Goal: Transaction & Acquisition: Purchase product/service

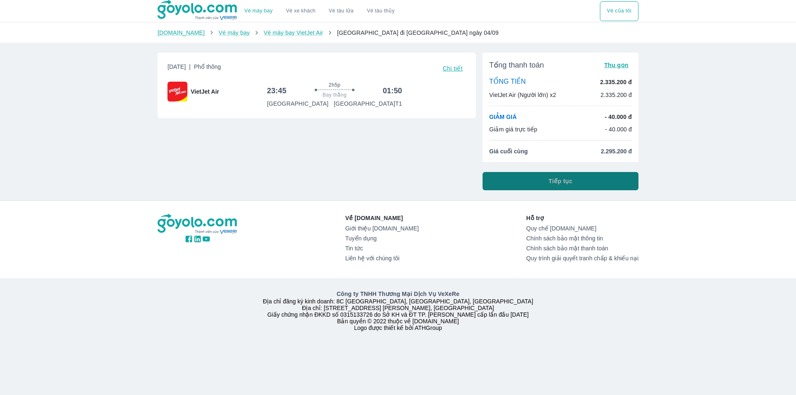
click at [506, 176] on button "Tiếp tục" at bounding box center [560, 181] width 156 height 18
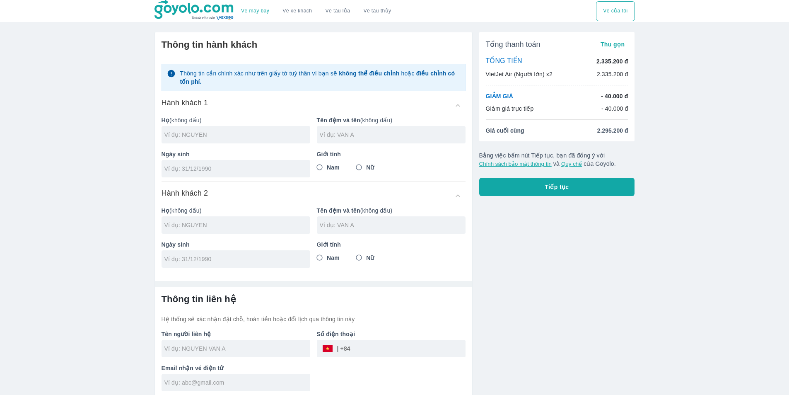
scroll to position [4, 0]
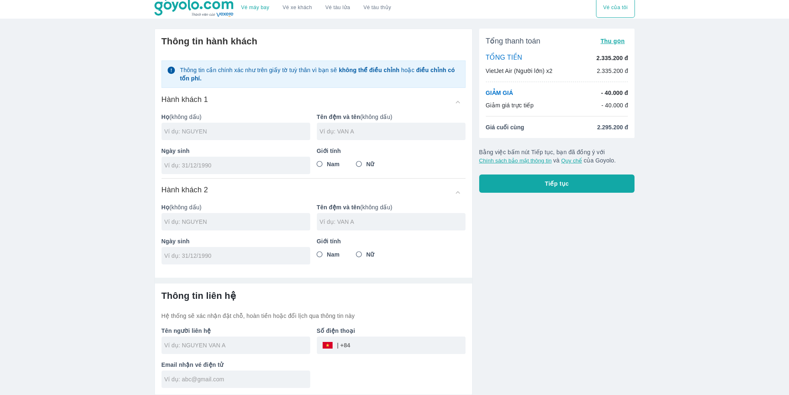
click at [240, 136] on input "text" at bounding box center [238, 131] width 146 height 8
type input "F"
type input "D"
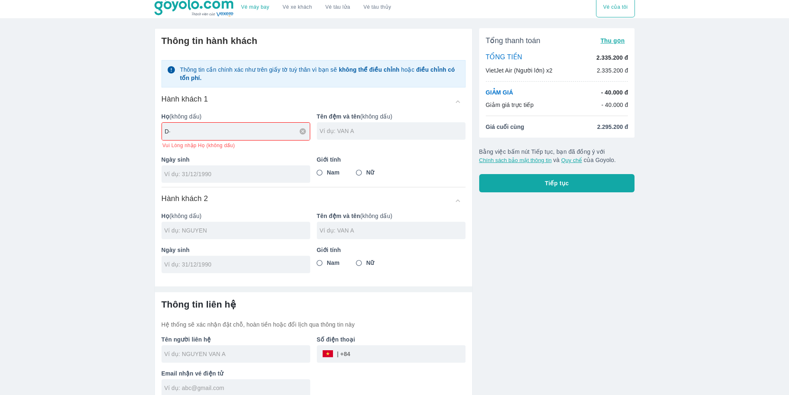
type input "D"
type input "[PERSON_NAME]"
click at [196, 177] on div "Hành khách 1 Họ (không dấu) DINH QUOC THANH Vui Lòng nhập Họ (không dấu) Tên đệ…" at bounding box center [314, 140] width 304 height 93
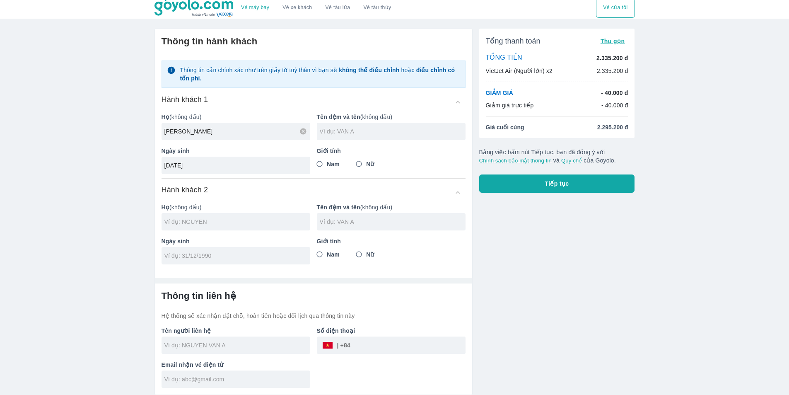
type input "[DATE]"
click at [318, 167] on input "Nam" at bounding box center [319, 164] width 15 height 15
radio input "true"
click at [206, 224] on input "text" at bounding box center [238, 222] width 146 height 8
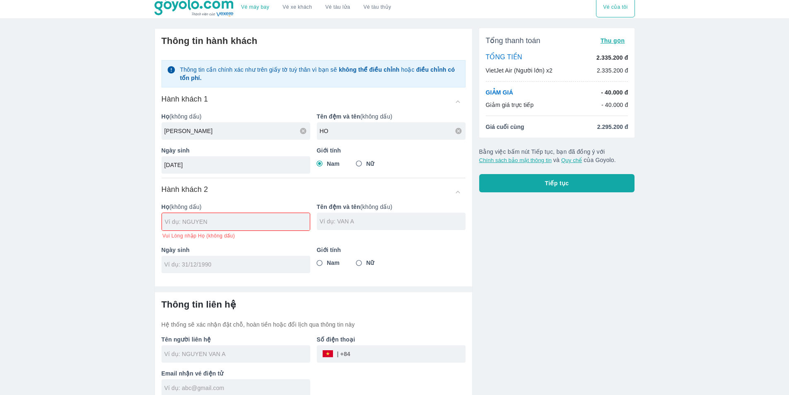
type input "H"
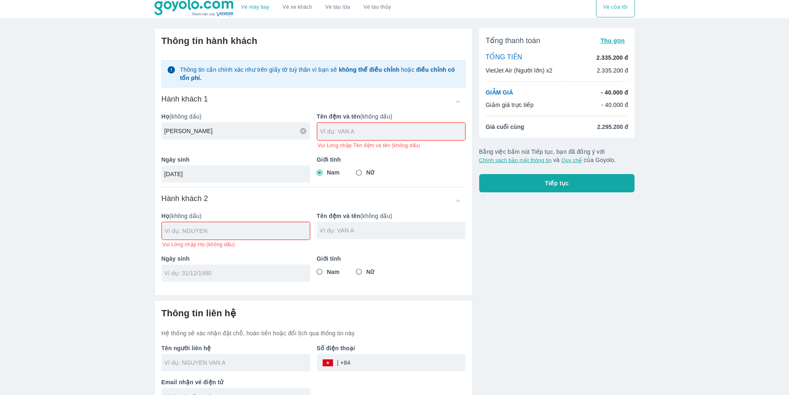
click at [190, 236] on div at bounding box center [236, 230] width 148 height 17
drag, startPoint x: 231, startPoint y: 131, endPoint x: 119, endPoint y: 135, distance: 112.4
click at [119, 135] on div "Vé máy bay Vé xe khách Vé tàu lửa Vé tàu thủy Vé của tôi Thông tin hành khách T…" at bounding box center [394, 204] width 789 height 416
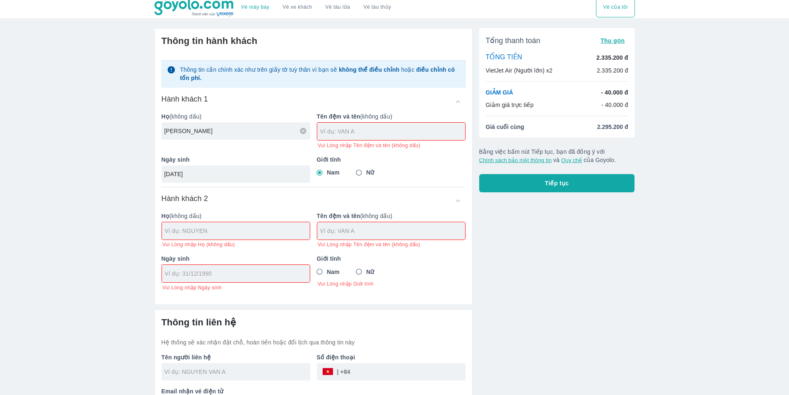
click at [231, 128] on input "[PERSON_NAME]" at bounding box center [238, 131] width 146 height 8
click at [230, 128] on input "DINH QUOC THAN" at bounding box center [238, 131] width 146 height 8
click at [230, 128] on input "DINH QUOC" at bounding box center [238, 131] width 146 height 8
click at [208, 128] on input "DINH QUOC" at bounding box center [238, 131] width 146 height 8
click at [206, 130] on input "DINH QUOC" at bounding box center [238, 131] width 146 height 8
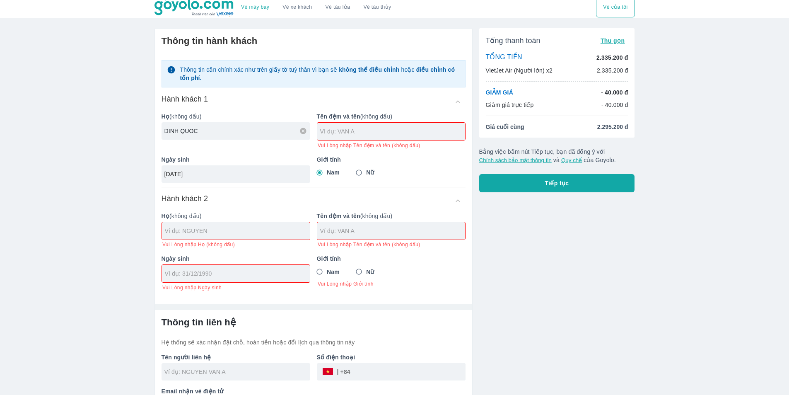
click at [202, 130] on input "DINH QUOC" at bounding box center [238, 131] width 146 height 8
click at [196, 129] on input "DINH QUOC" at bounding box center [238, 131] width 146 height 8
drag, startPoint x: 196, startPoint y: 129, endPoint x: 176, endPoint y: 131, distance: 19.5
click at [191, 129] on input "DINH QUOC" at bounding box center [238, 131] width 146 height 8
drag, startPoint x: 181, startPoint y: 131, endPoint x: 198, endPoint y: 132, distance: 16.7
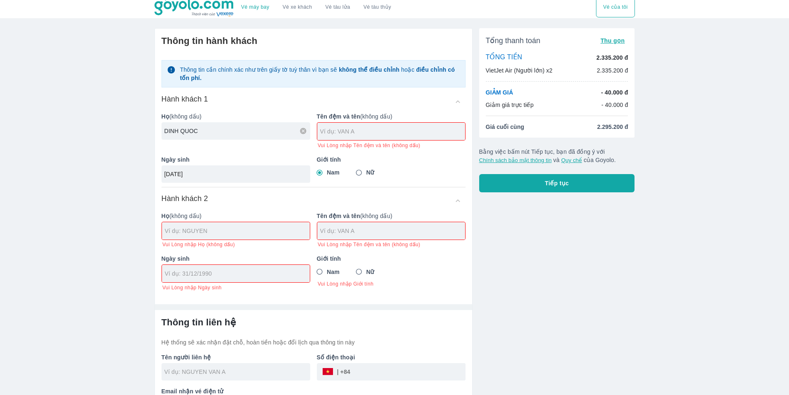
click at [198, 132] on input "DINH QUOC" at bounding box center [238, 131] width 146 height 8
click at [200, 130] on input "DINH QUOC" at bounding box center [238, 131] width 146 height 8
type input "DINH QUOC"
click at [334, 131] on input "text" at bounding box center [392, 131] width 145 height 8
drag, startPoint x: 244, startPoint y: 129, endPoint x: 250, endPoint y: 129, distance: 6.2
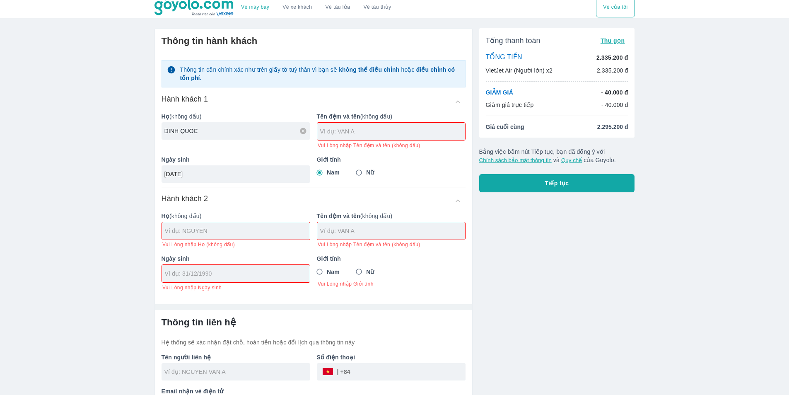
click at [245, 129] on input "DINH QUOC" at bounding box center [238, 131] width 146 height 8
click at [304, 133] on icon at bounding box center [303, 131] width 6 height 6
drag, startPoint x: 303, startPoint y: 129, endPoint x: 292, endPoint y: 128, distance: 11.3
click at [298, 128] on input "text" at bounding box center [238, 131] width 146 height 8
click at [245, 131] on input "text" at bounding box center [238, 131] width 146 height 8
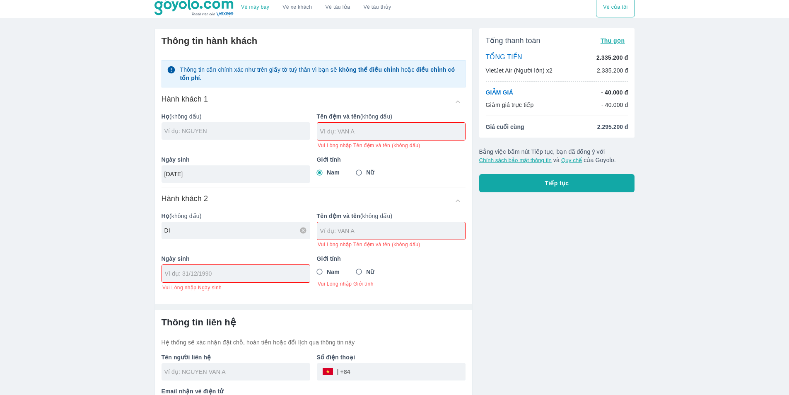
type input "D"
click at [245, 131] on input "text" at bounding box center [238, 131] width 146 height 8
type input "D"
click at [245, 131] on input "text" at bounding box center [238, 131] width 146 height 8
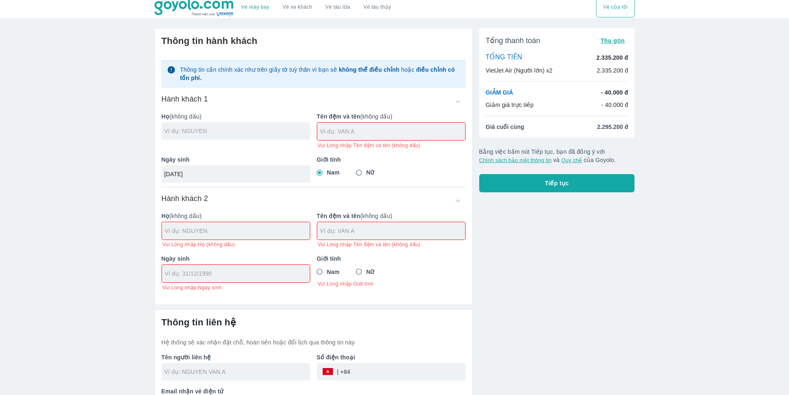
click at [244, 131] on input "text" at bounding box center [238, 131] width 146 height 8
click at [342, 133] on input "text" at bounding box center [392, 131] width 145 height 8
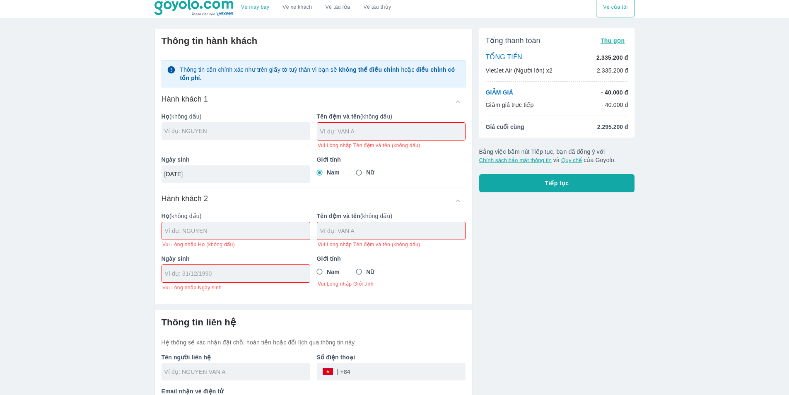
click at [216, 122] on div "Họ (không dấu)" at bounding box center [232, 127] width 155 height 43
click at [215, 128] on input "text" at bounding box center [238, 131] width 146 height 8
click at [181, 232] on input "text" at bounding box center [237, 231] width 145 height 8
type input "DINH"
click at [346, 134] on input "text" at bounding box center [392, 131] width 145 height 8
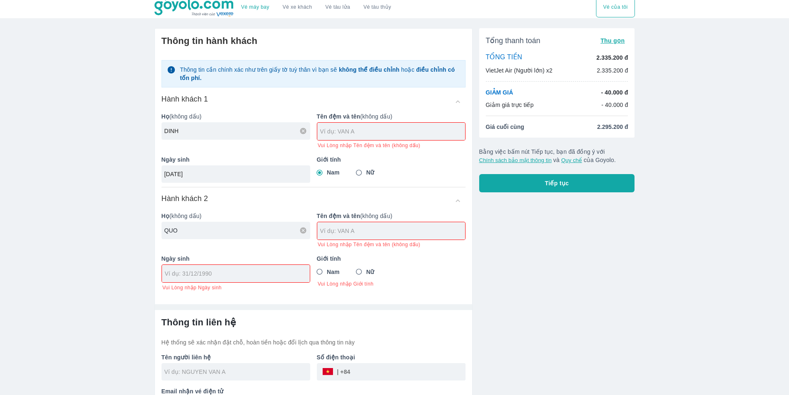
click at [177, 228] on input "QUO" at bounding box center [238, 230] width 146 height 8
type input "QUO"
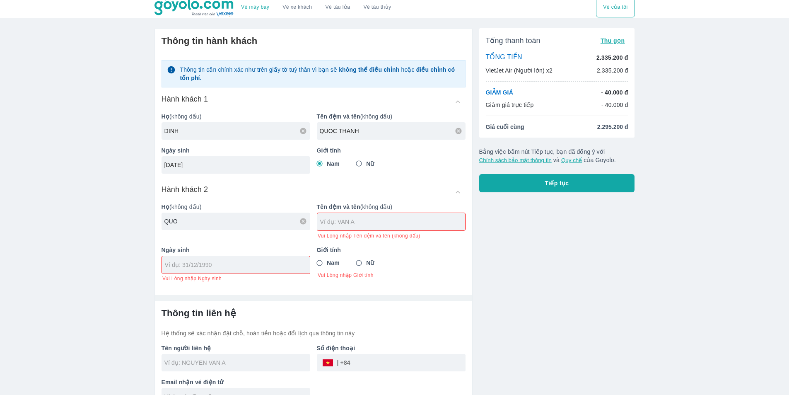
type input "QUOC THANH"
click at [205, 220] on input "QUO" at bounding box center [238, 221] width 146 height 8
type input "[PERSON_NAME]"
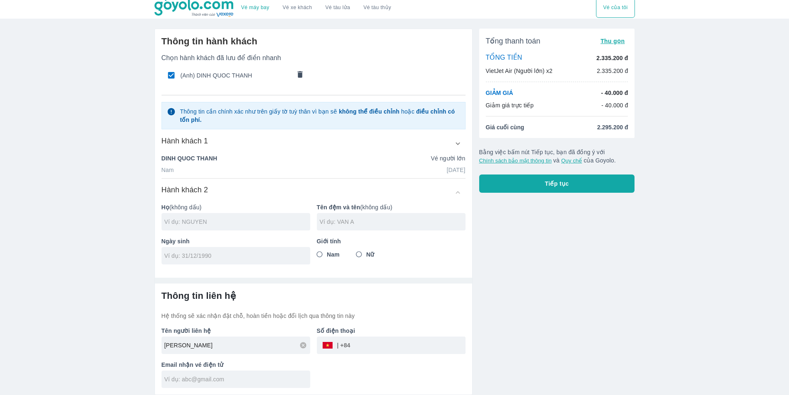
type input "D"
type input "HOANG"
click at [351, 224] on input "text" at bounding box center [393, 222] width 146 height 8
type input "BINH PHUOC"
click at [174, 262] on div at bounding box center [236, 255] width 149 height 17
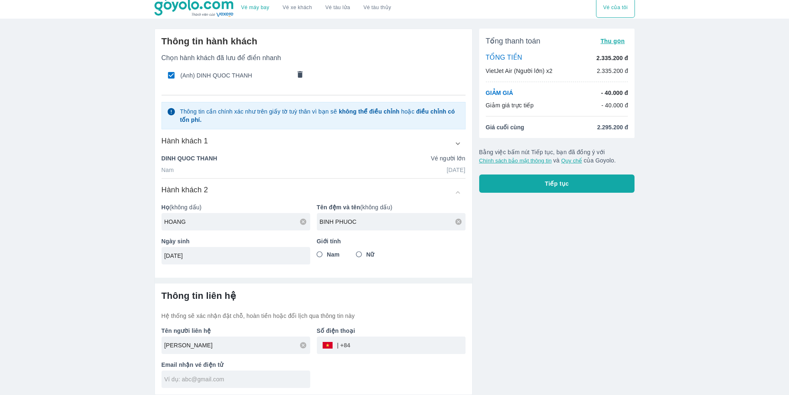
type input "[DATE]"
click at [358, 255] on input "Nữ" at bounding box center [359, 254] width 15 height 15
radio input "true"
click at [327, 254] on input "Nam" at bounding box center [319, 254] width 15 height 15
radio input "true"
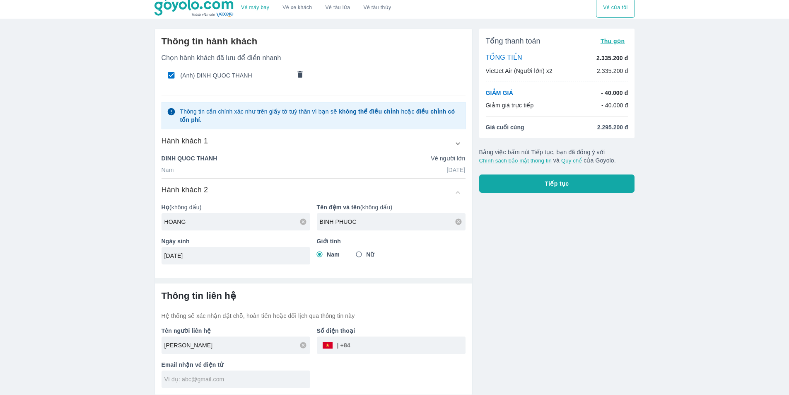
click at [340, 345] on div "​" at bounding box center [336, 345] width 29 height 0
type input "HOANG"
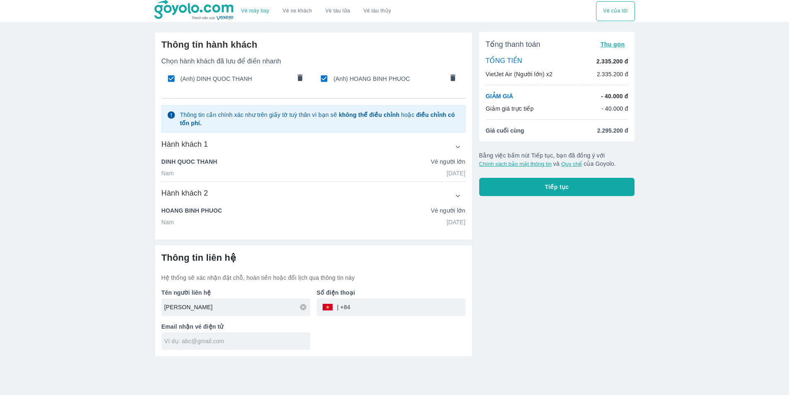
scroll to position [0, 0]
click at [377, 310] on input "tel" at bounding box center [410, 307] width 115 height 20
click at [381, 309] on input "tel" at bounding box center [410, 307] width 115 height 20
type input "0833965918"
click at [216, 341] on input "text" at bounding box center [240, 341] width 146 height 8
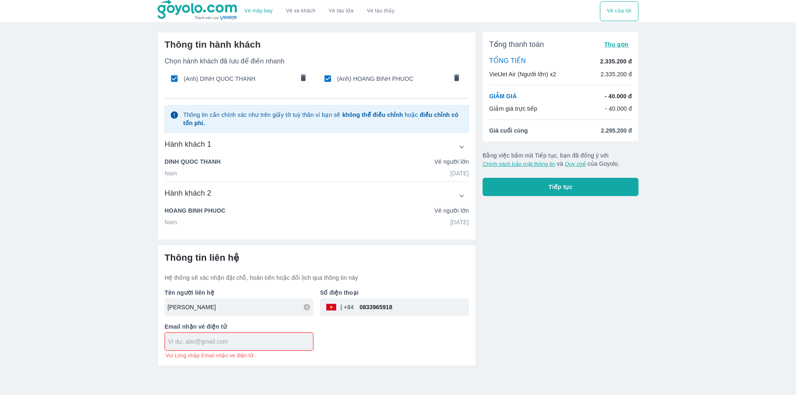
click at [194, 343] on input "text" at bounding box center [240, 341] width 145 height 8
type input "[EMAIL_ADDRESS][DOMAIN_NAME]"
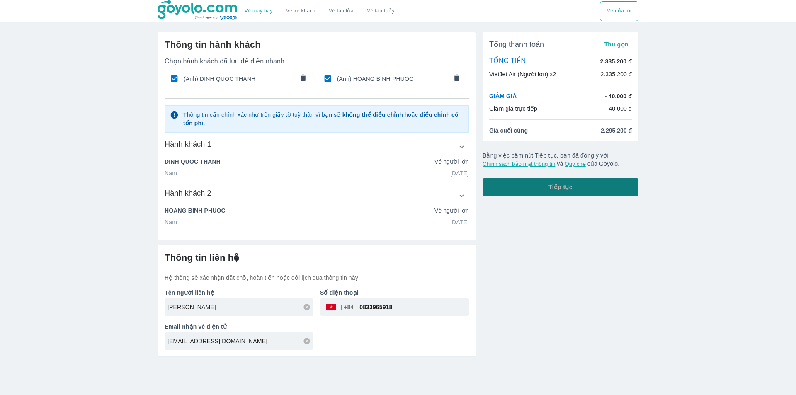
click at [542, 186] on button "Tiếp tục" at bounding box center [560, 187] width 156 height 18
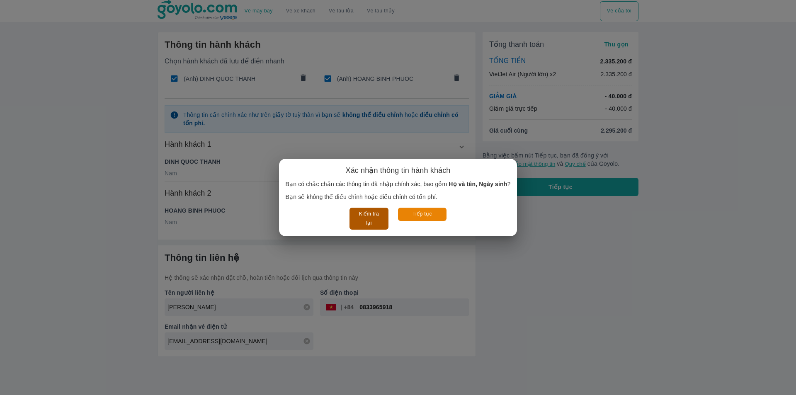
click at [373, 211] on button "Kiểm tra lại" at bounding box center [368, 219] width 39 height 22
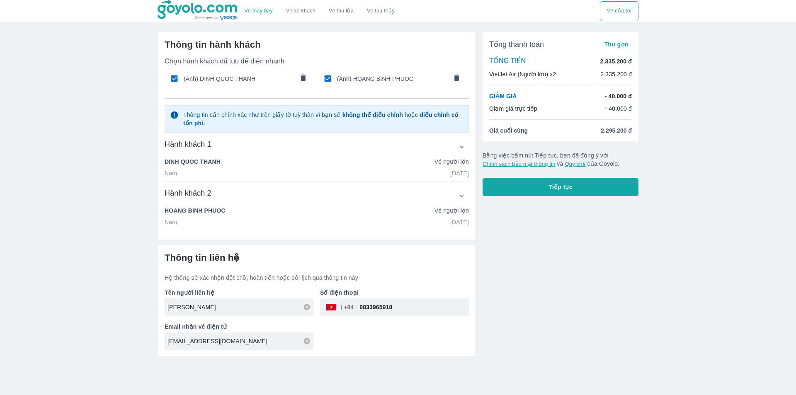
click at [519, 181] on button "Tiếp tục" at bounding box center [560, 187] width 156 height 18
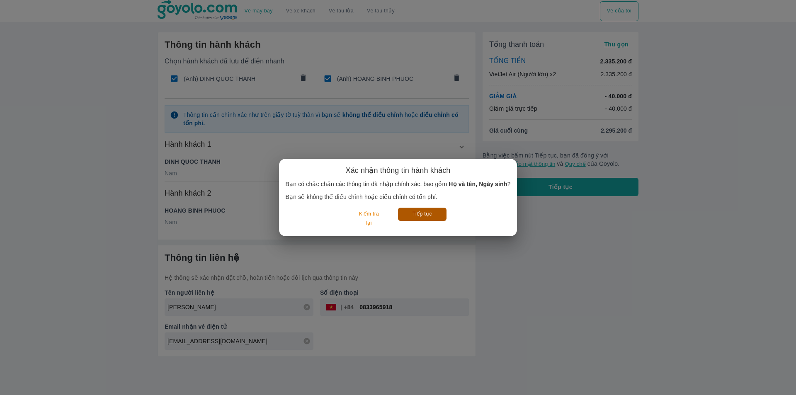
click at [430, 211] on button "Tiếp tục" at bounding box center [422, 214] width 48 height 13
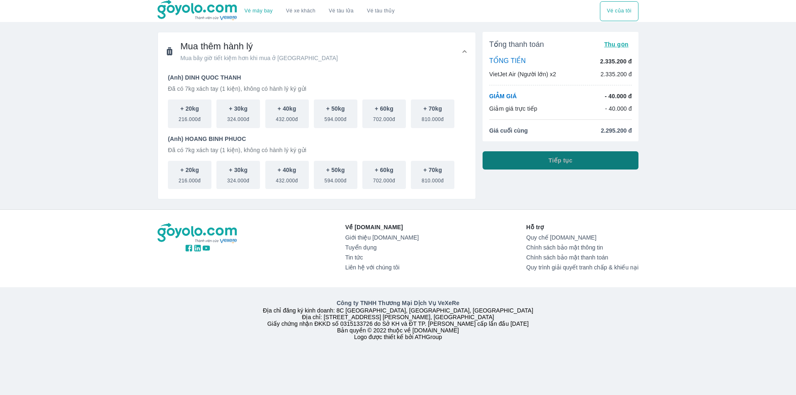
click at [506, 162] on button "Tiếp tục" at bounding box center [560, 160] width 156 height 18
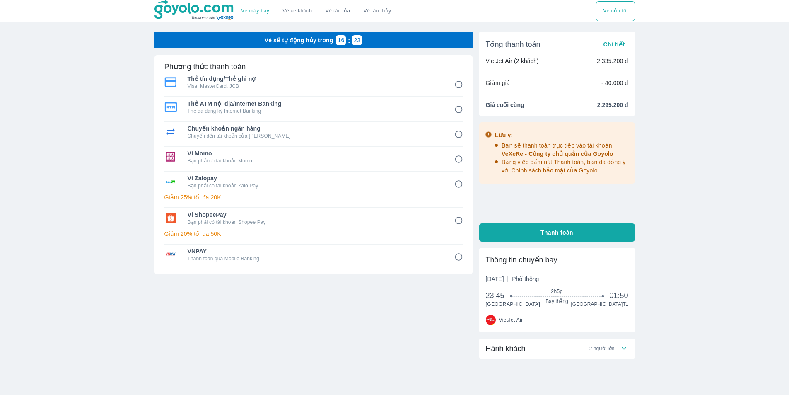
click at [273, 138] on p "Chuyển đến tài khoản của [PERSON_NAME]" at bounding box center [315, 136] width 255 height 7
radio input "true"
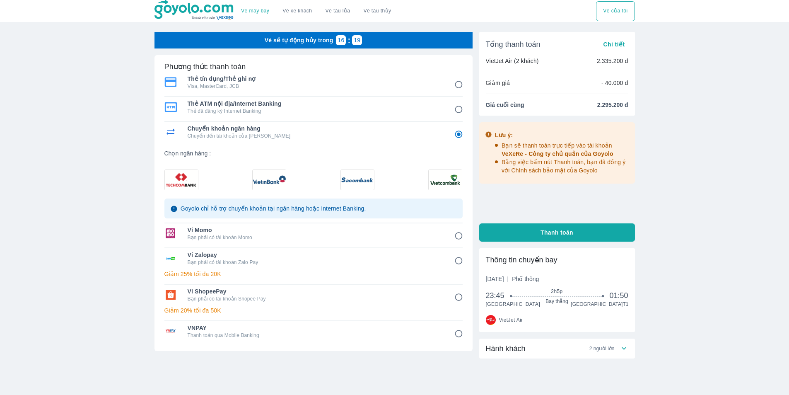
click at [184, 176] on img at bounding box center [181, 180] width 33 height 20
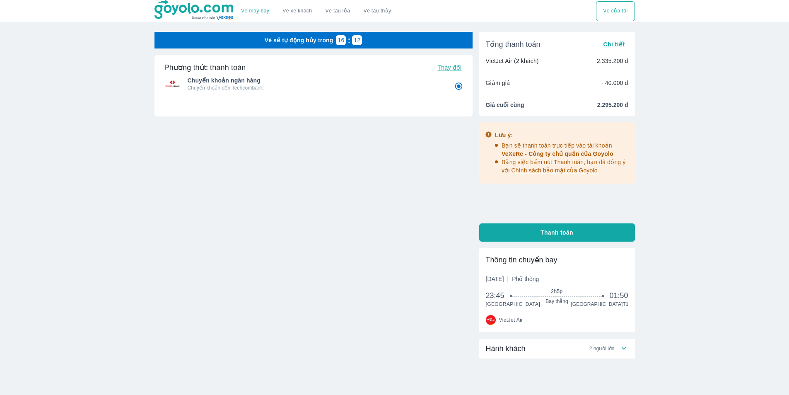
click at [505, 225] on button "Thanh toán" at bounding box center [557, 232] width 156 height 18
radio input "false"
